Goal: Task Accomplishment & Management: Use online tool/utility

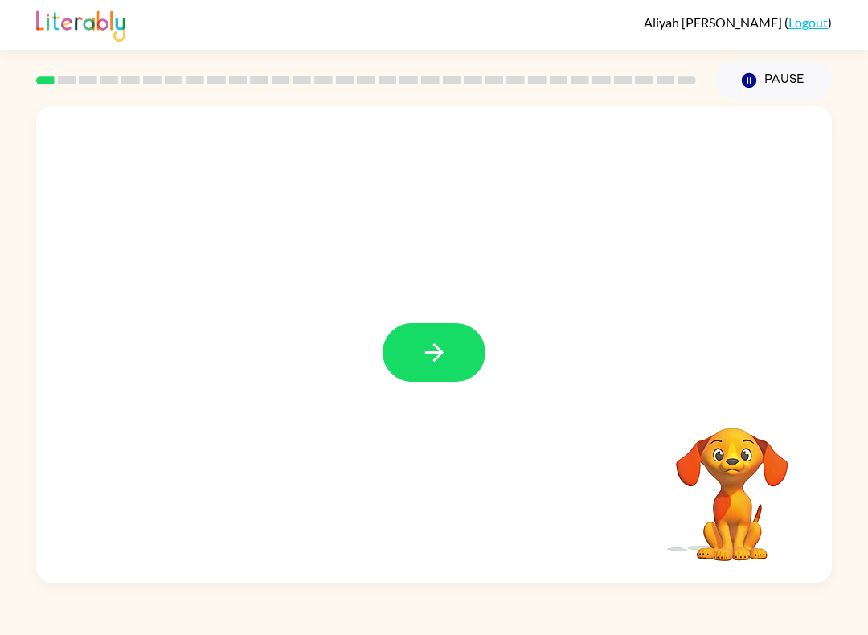
click at [439, 340] on icon "button" at bounding box center [434, 352] width 28 height 28
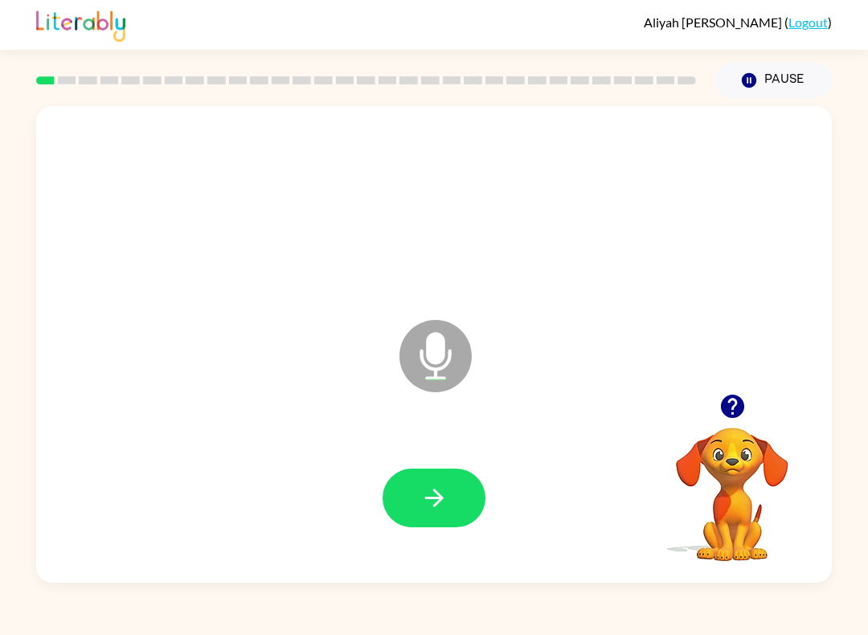
click at [440, 365] on icon at bounding box center [436, 356] width 72 height 72
click at [447, 355] on icon at bounding box center [436, 356] width 72 height 72
click at [453, 487] on button "button" at bounding box center [434, 498] width 103 height 59
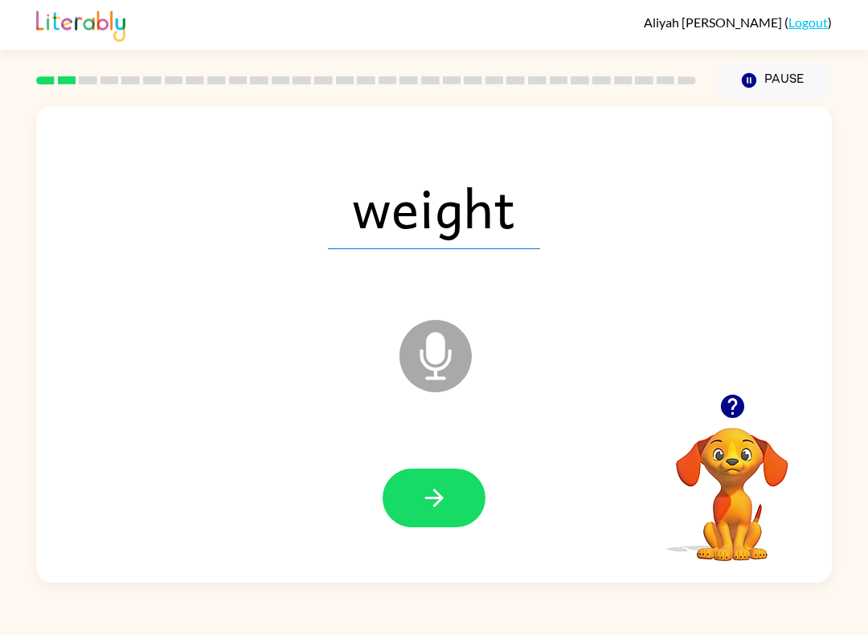
click at [445, 498] on icon "button" at bounding box center [434, 498] width 28 height 28
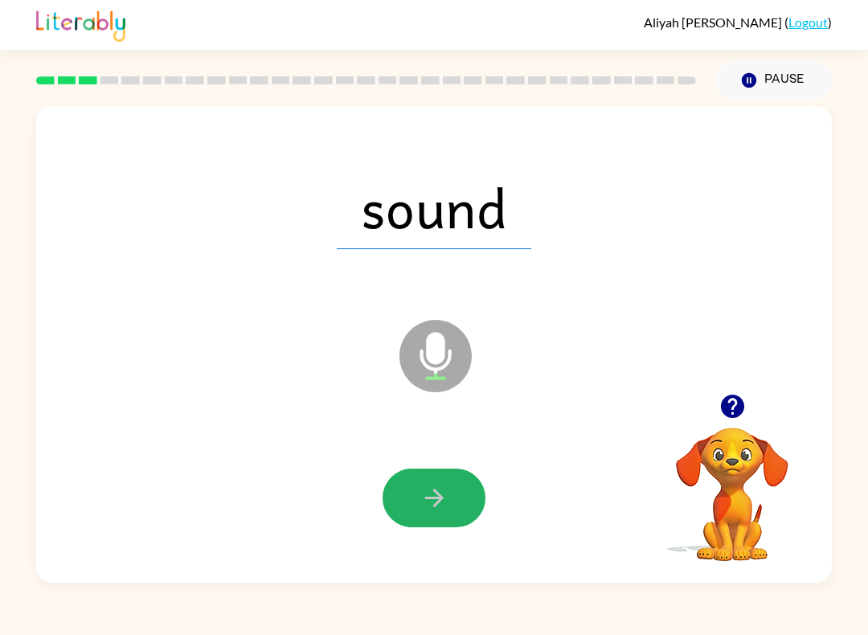
click at [459, 497] on button "button" at bounding box center [434, 498] width 103 height 59
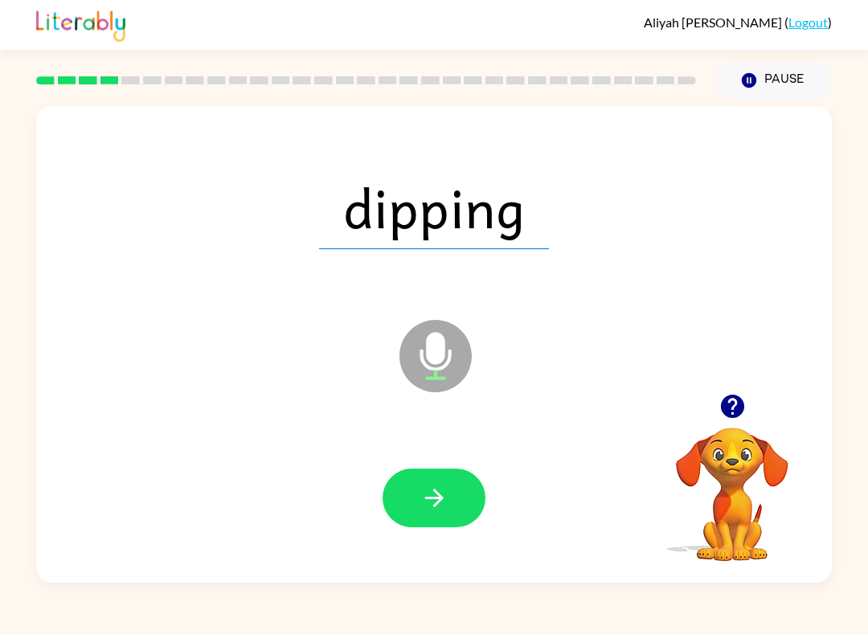
click at [789, 70] on button "Pause Pause" at bounding box center [773, 80] width 117 height 37
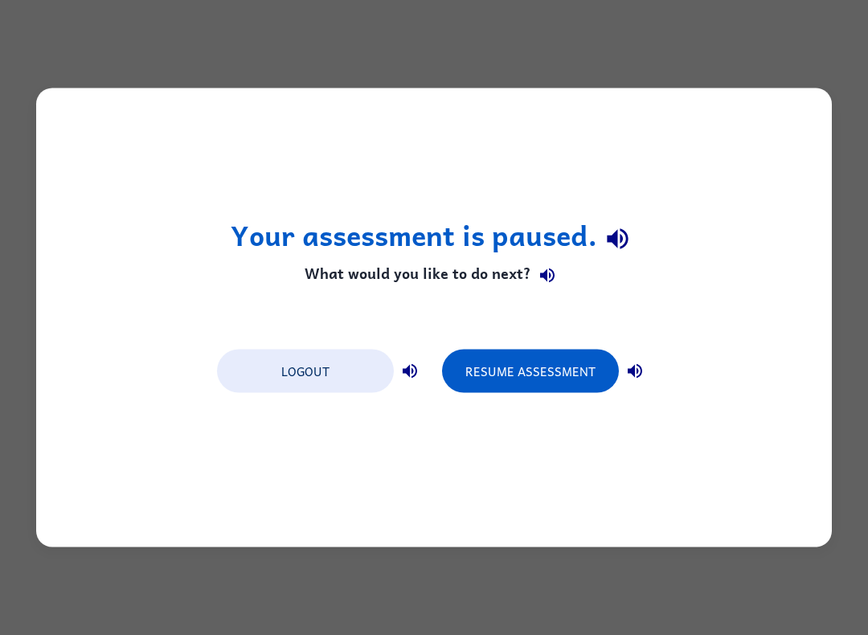
click at [534, 364] on button "Resume Assessment" at bounding box center [530, 371] width 177 height 43
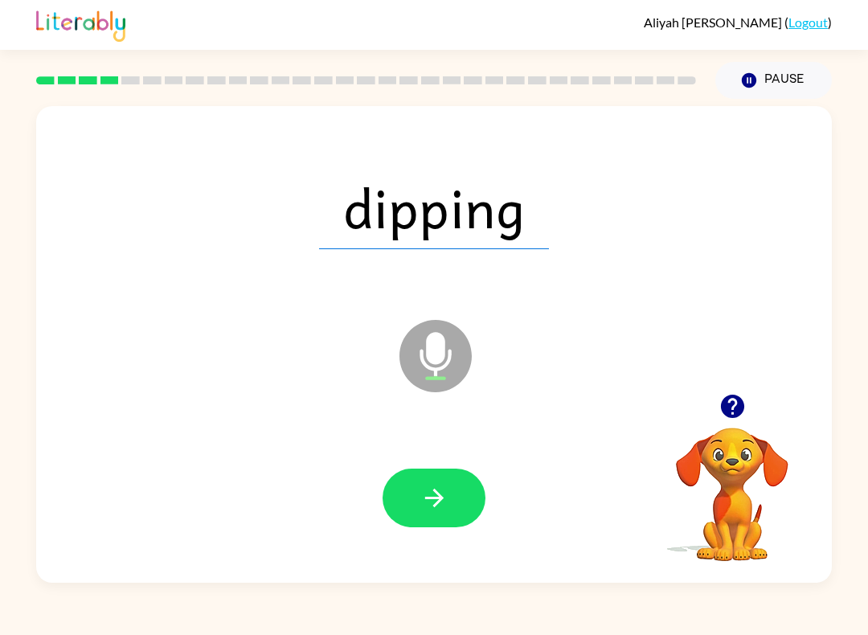
click at [771, 83] on button "Pause Pause" at bounding box center [773, 80] width 117 height 37
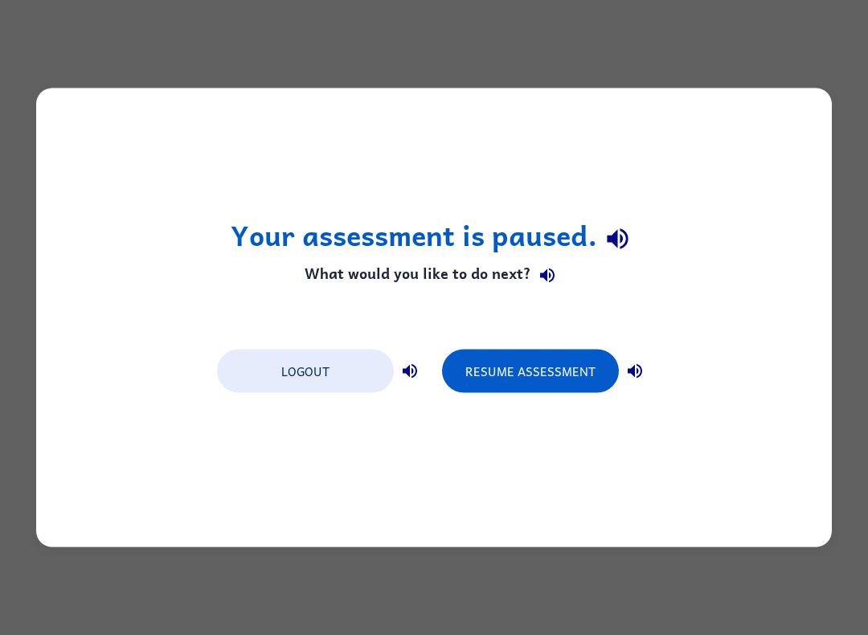
click at [545, 365] on button "Resume Assessment" at bounding box center [530, 371] width 177 height 43
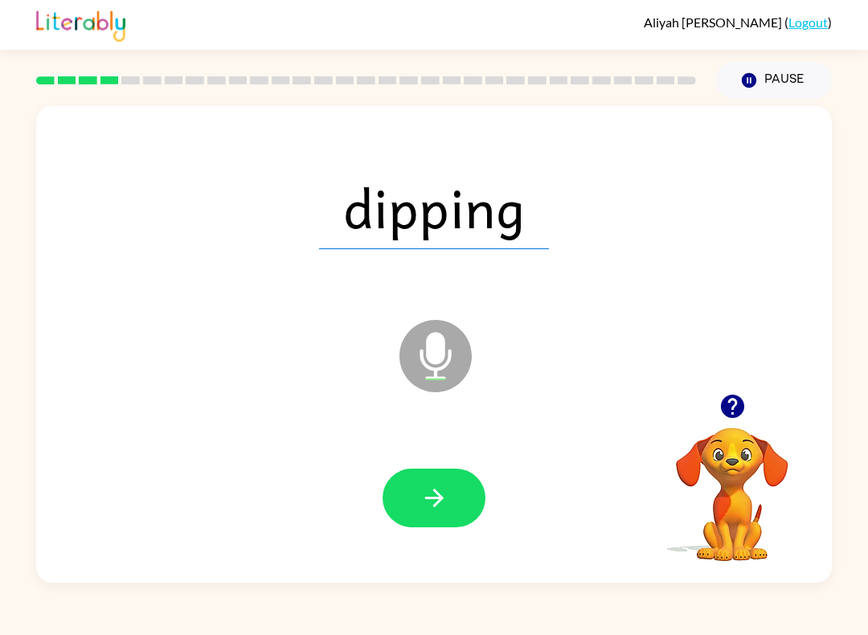
click at [442, 498] on icon "button" at bounding box center [433, 498] width 18 height 18
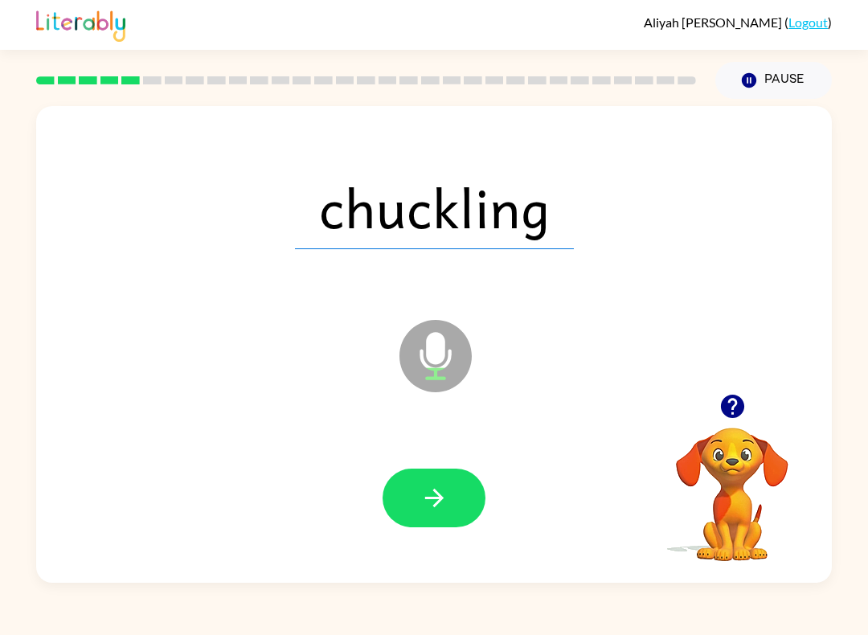
click at [451, 484] on button "button" at bounding box center [434, 498] width 103 height 59
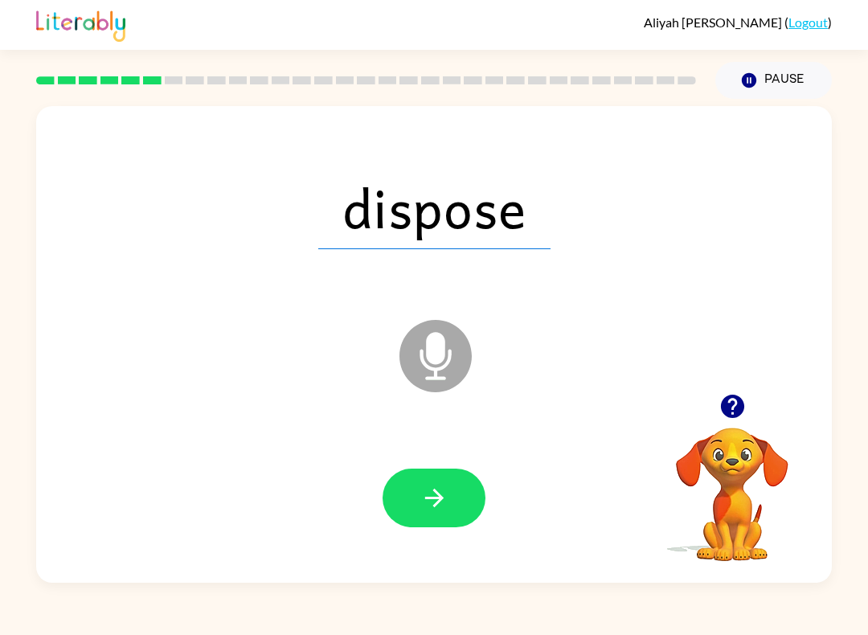
click at [767, 76] on button "Pause Pause" at bounding box center [773, 80] width 117 height 37
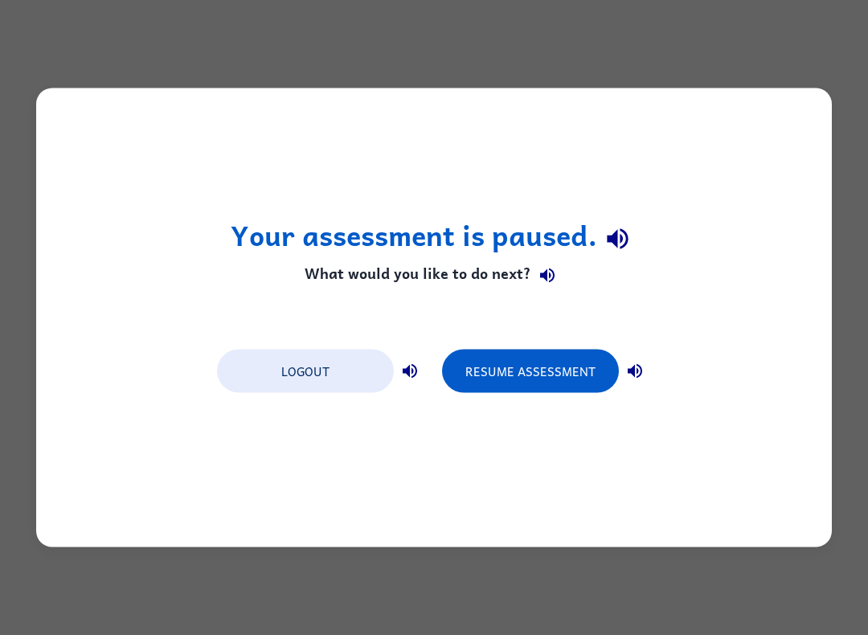
click at [542, 363] on button "Resume Assessment" at bounding box center [530, 371] width 177 height 43
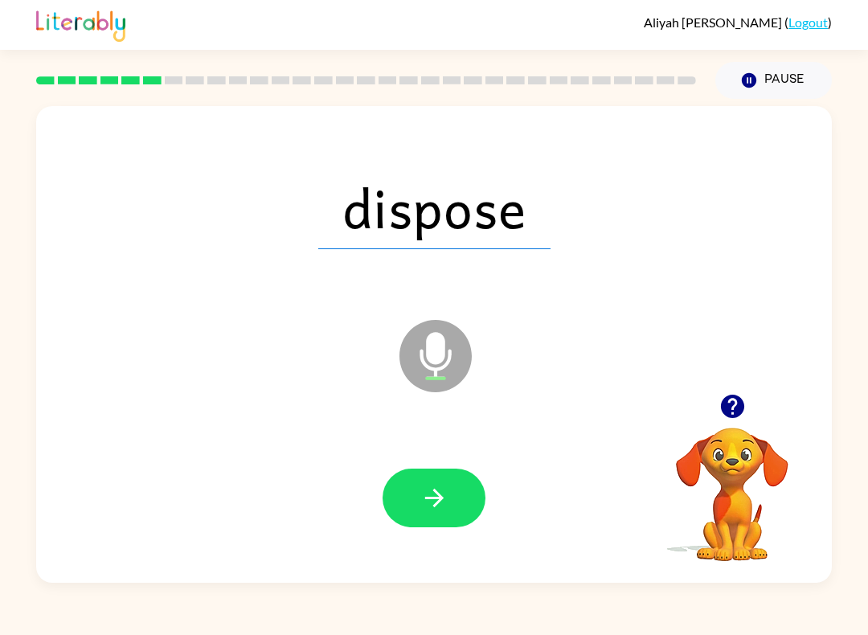
click at [447, 499] on icon "button" at bounding box center [434, 498] width 28 height 28
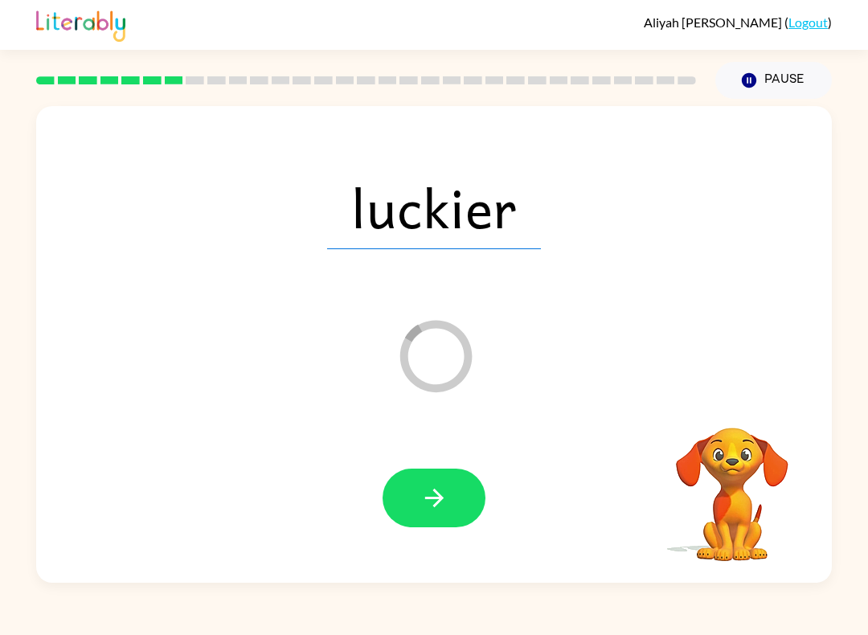
click at [449, 484] on button "button" at bounding box center [434, 498] width 103 height 59
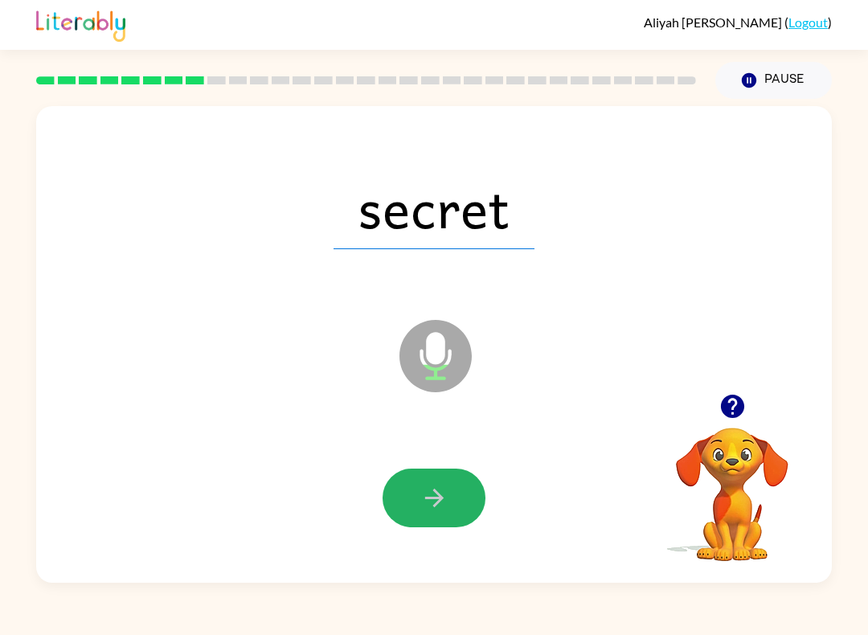
click at [460, 484] on button "button" at bounding box center [434, 498] width 103 height 59
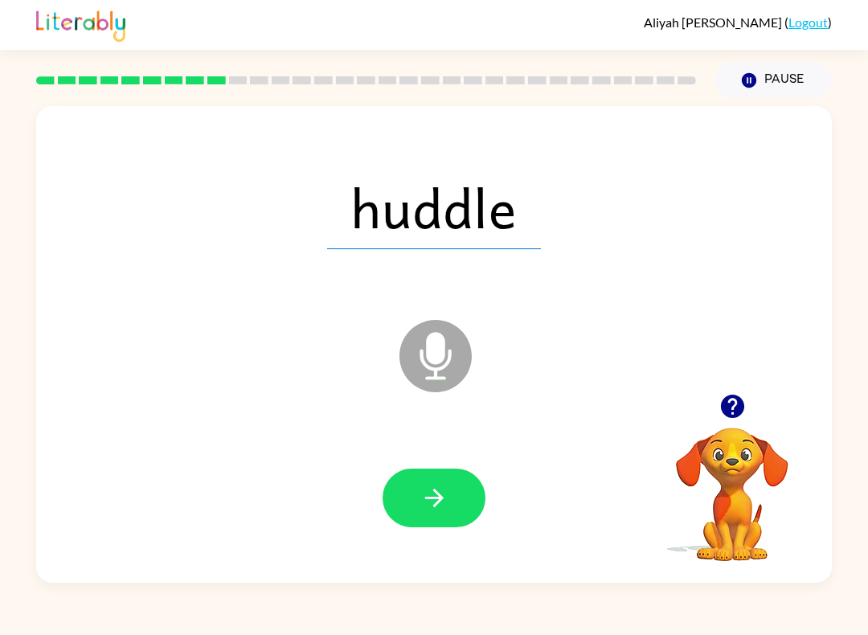
click at [451, 490] on button "button" at bounding box center [434, 498] width 103 height 59
click at [447, 491] on icon "button" at bounding box center [434, 498] width 28 height 28
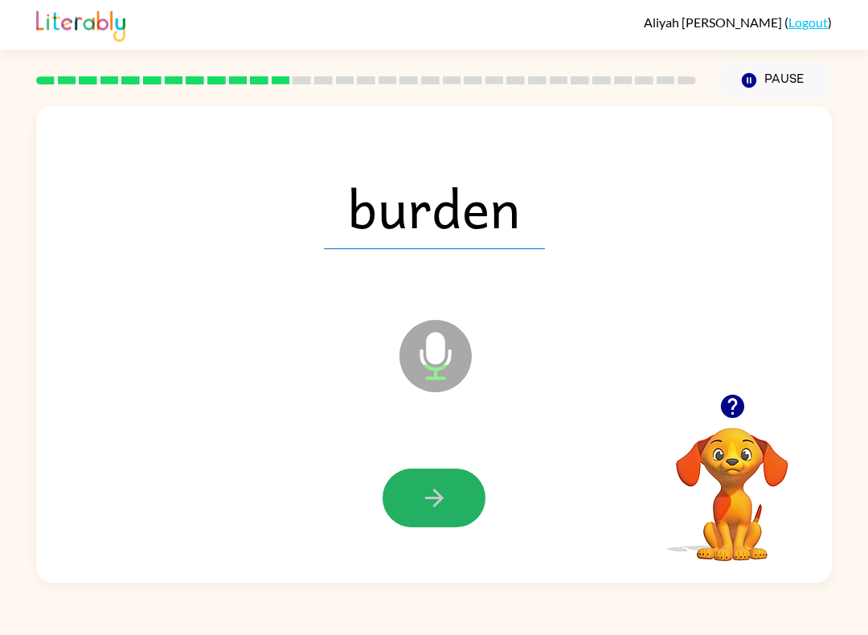
click at [429, 489] on icon "button" at bounding box center [434, 498] width 28 height 28
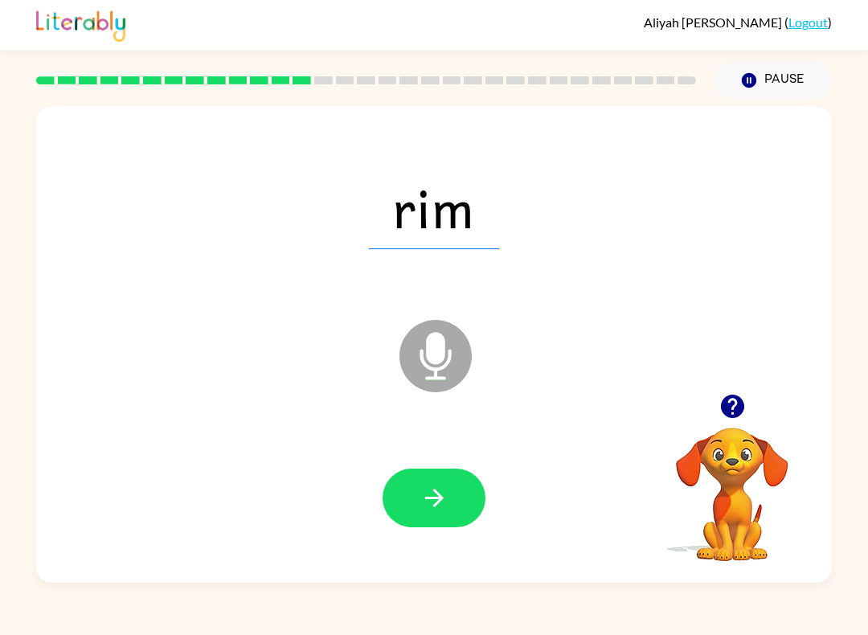
click at [449, 506] on button "button" at bounding box center [434, 498] width 103 height 59
click at [453, 493] on button "button" at bounding box center [434, 498] width 103 height 59
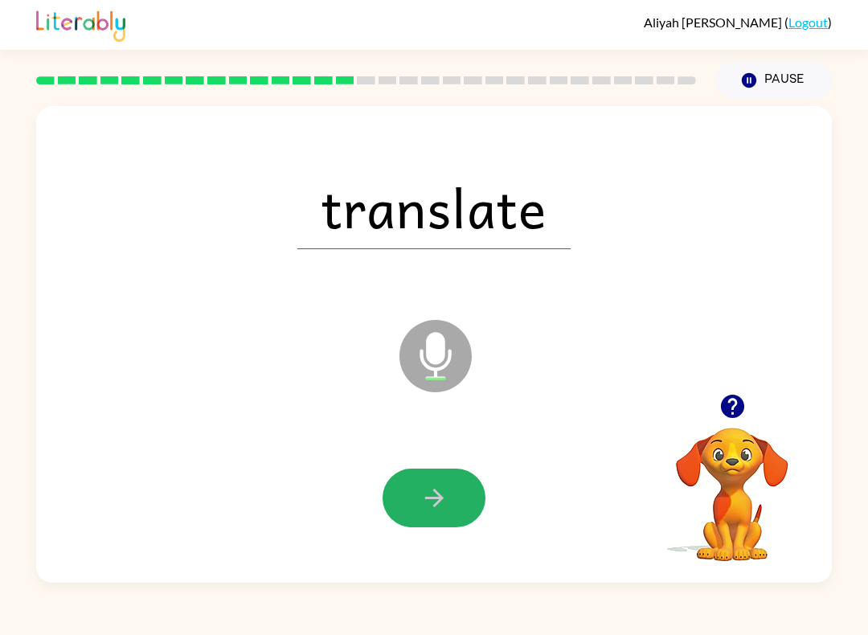
click at [459, 495] on button "button" at bounding box center [434, 498] width 103 height 59
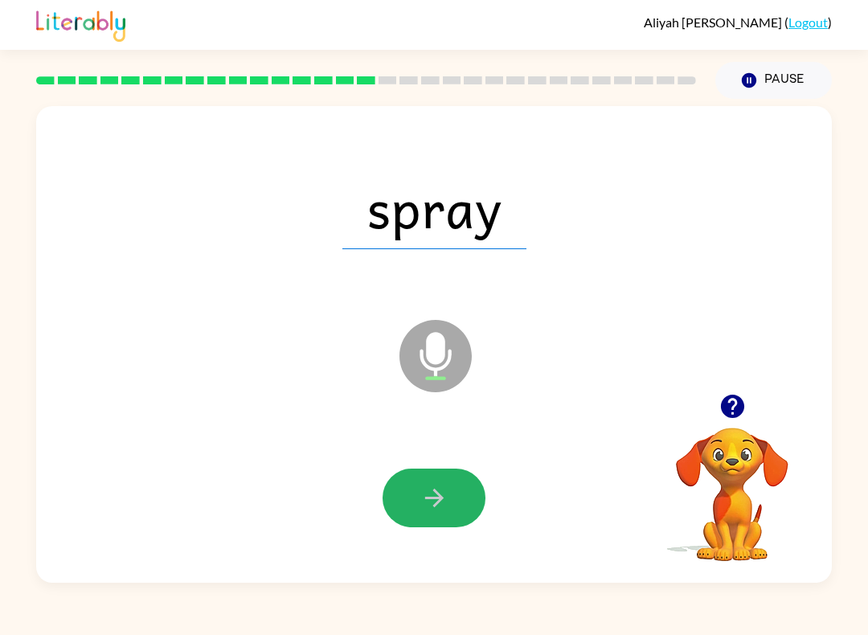
click at [445, 490] on icon "button" at bounding box center [434, 498] width 28 height 28
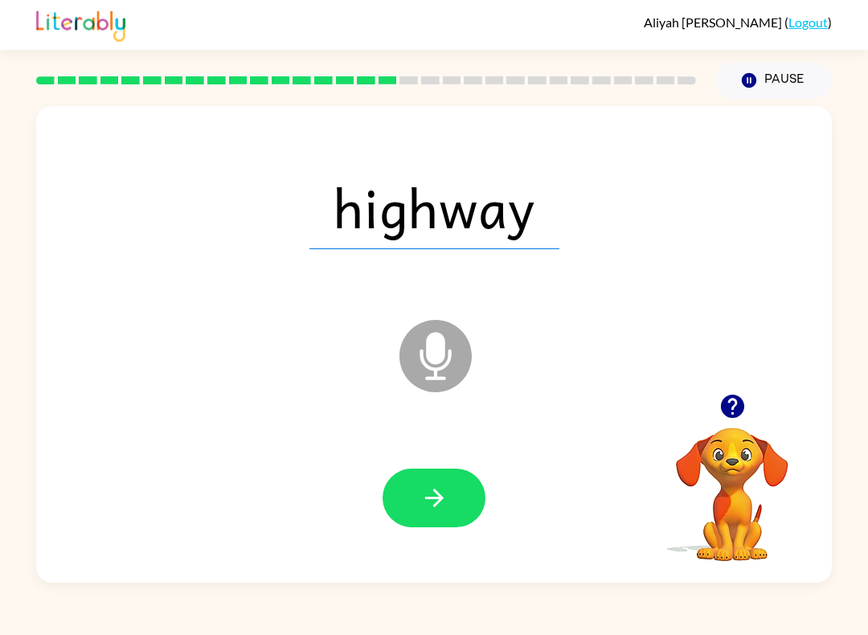
click at [460, 488] on button "button" at bounding box center [434, 498] width 103 height 59
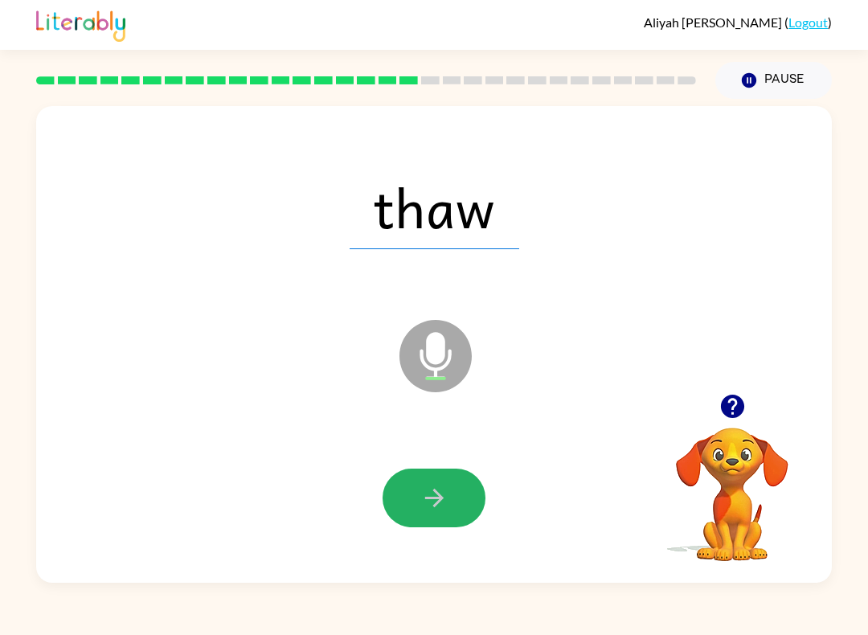
click at [448, 502] on icon "button" at bounding box center [434, 498] width 28 height 28
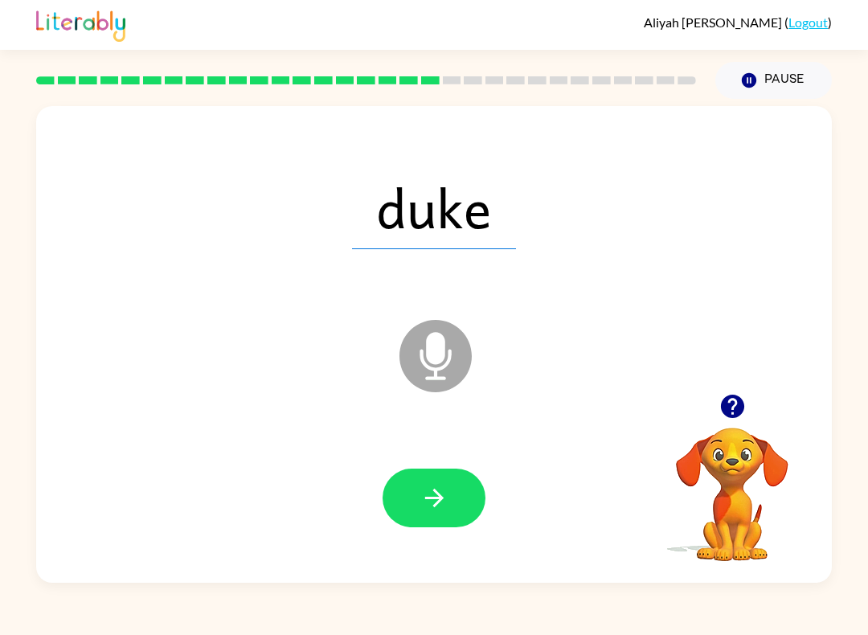
click at [444, 490] on icon "button" at bounding box center [434, 498] width 28 height 28
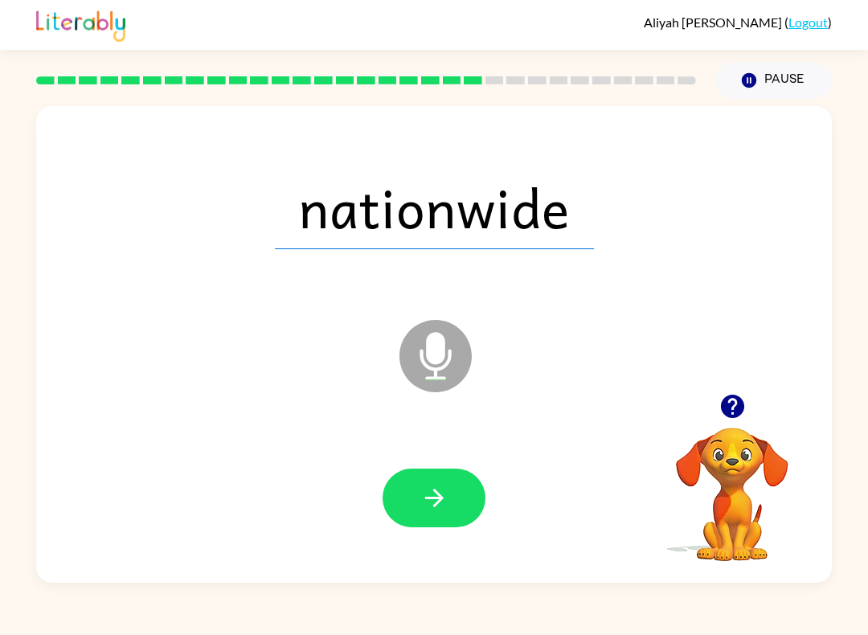
click at [457, 484] on button "button" at bounding box center [434, 498] width 103 height 59
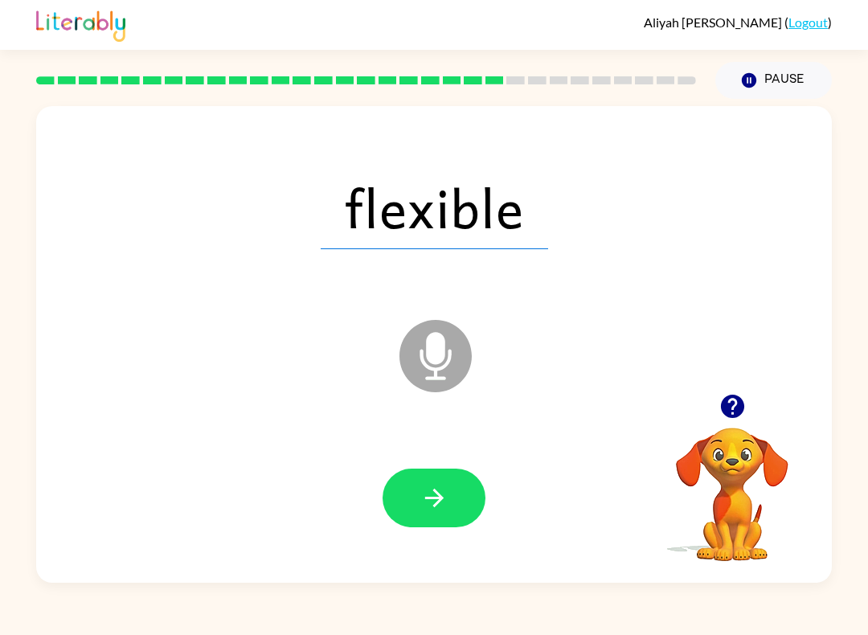
click at [456, 492] on button "button" at bounding box center [434, 498] width 103 height 59
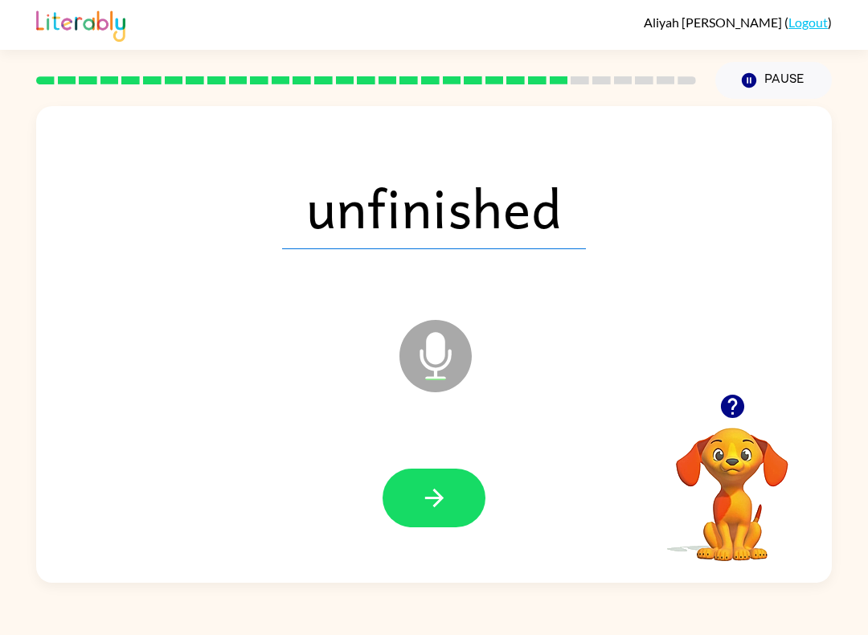
click at [459, 481] on button "button" at bounding box center [434, 498] width 103 height 59
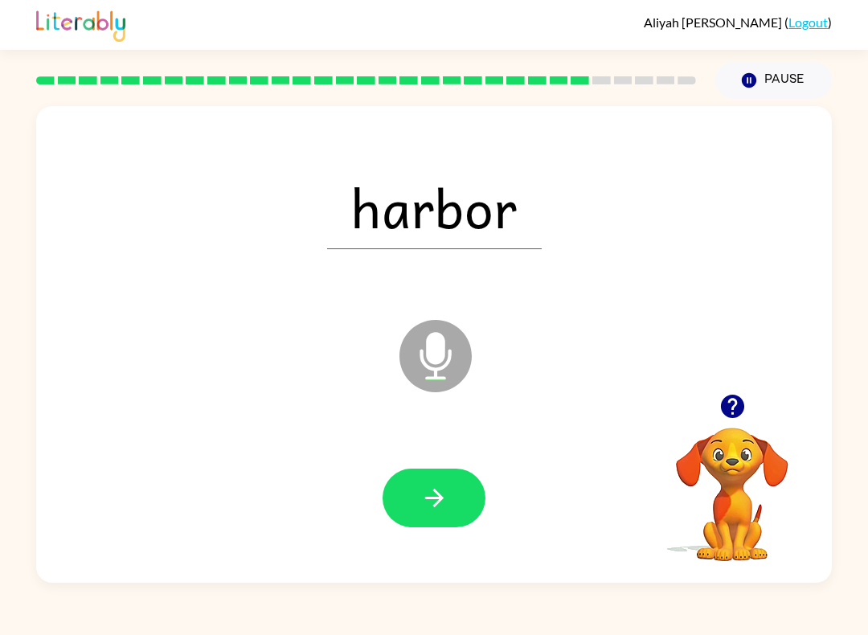
click at [449, 490] on button "button" at bounding box center [434, 498] width 103 height 59
click at [451, 487] on button "button" at bounding box center [434, 498] width 103 height 59
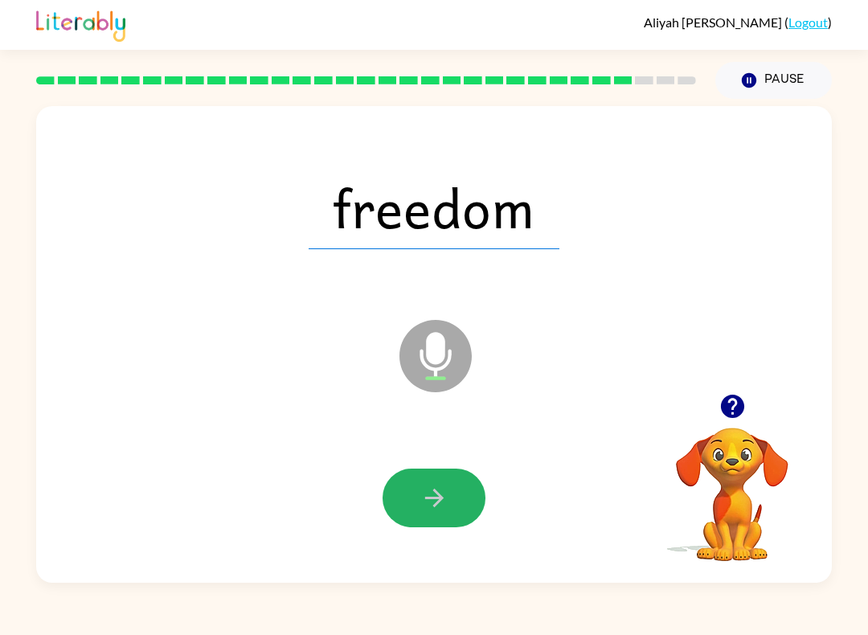
click at [457, 495] on button "button" at bounding box center [434, 498] width 103 height 59
click at [432, 486] on icon "button" at bounding box center [434, 498] width 28 height 28
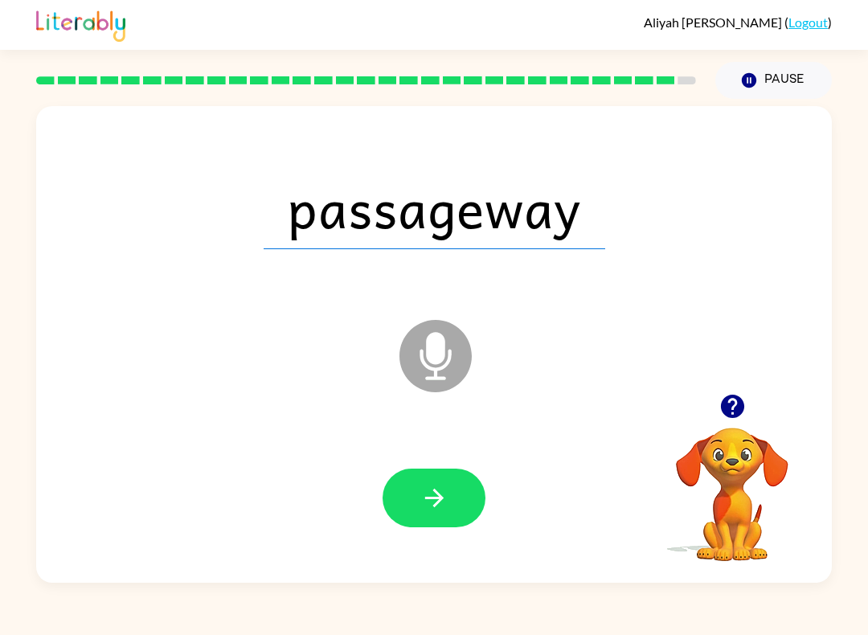
click at [457, 481] on button "button" at bounding box center [434, 498] width 103 height 59
